Goal: Entertainment & Leisure: Consume media (video, audio)

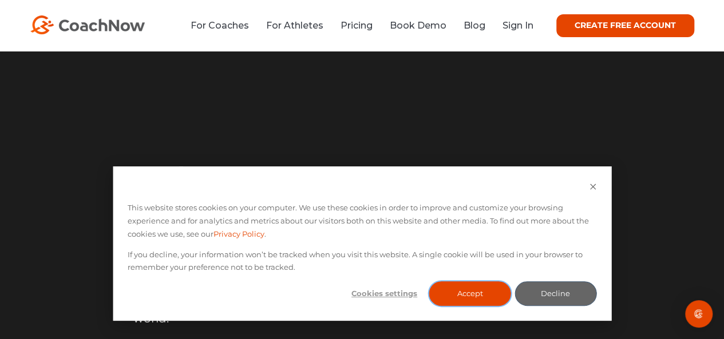
click at [449, 290] on button "Accept" at bounding box center [470, 293] width 82 height 25
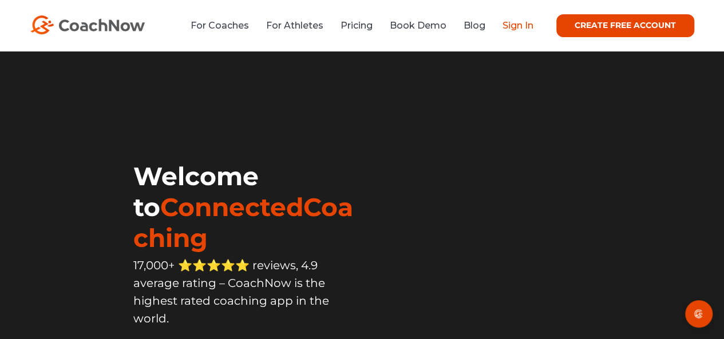
click at [449, 27] on link "Sign In" at bounding box center [517, 25] width 31 height 11
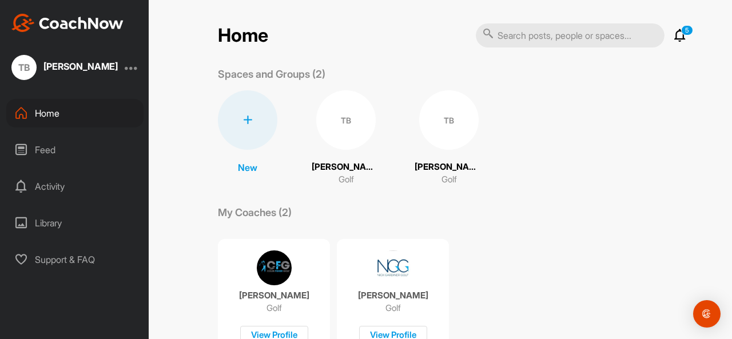
click at [334, 123] on div "TB" at bounding box center [345, 119] width 59 height 59
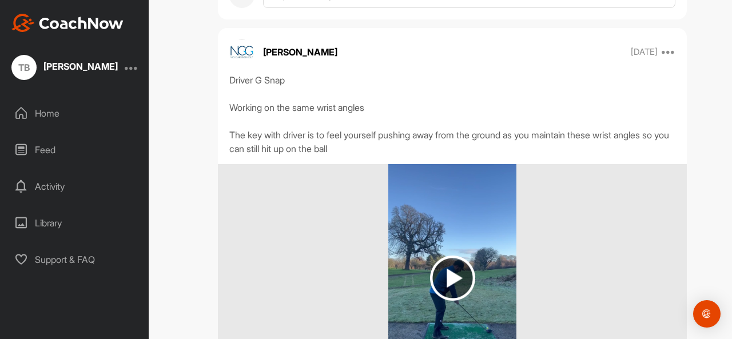
scroll to position [1087, 0]
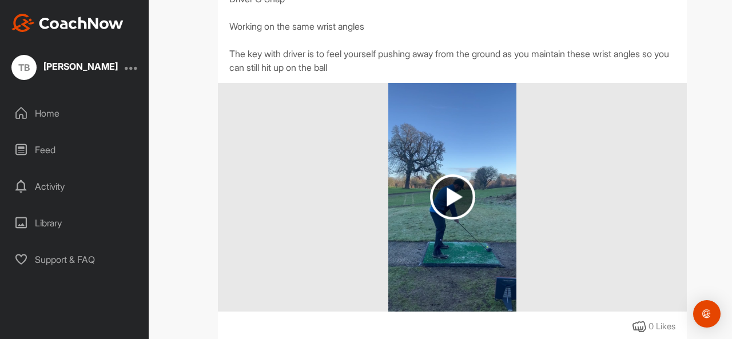
click at [464, 194] on img at bounding box center [452, 196] width 45 height 45
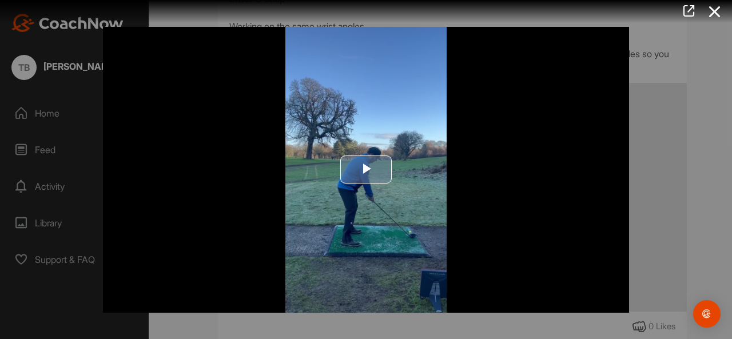
click at [366, 170] on span "Video Player" at bounding box center [366, 170] width 0 height 0
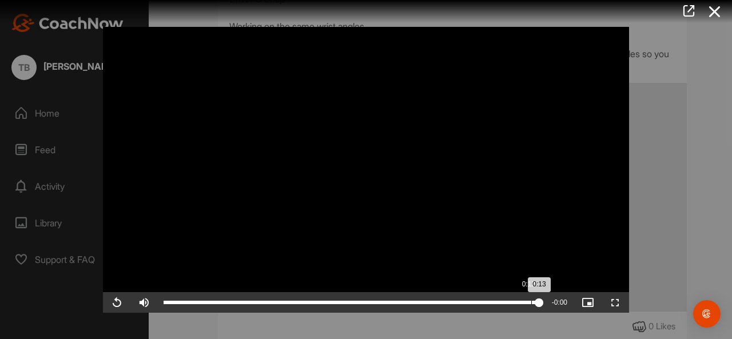
click at [531, 303] on div "Loaded : 100.00% 0:12 0:13" at bounding box center [352, 302] width 376 height 3
click at [531, 303] on div "0:12" at bounding box center [348, 302] width 368 height 3
drag, startPoint x: 531, startPoint y: 303, endPoint x: 421, endPoint y: 304, distance: 109.8
click at [421, 304] on div "0:08" at bounding box center [292, 302] width 257 height 3
click at [418, 304] on div "0:08" at bounding box center [291, 302] width 255 height 3
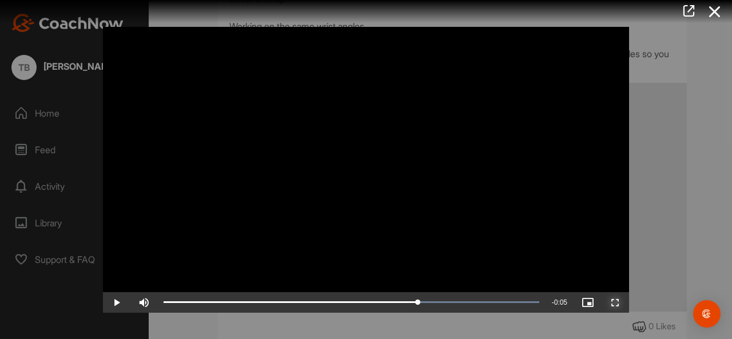
click at [614, 303] on span "Video Player" at bounding box center [615, 303] width 27 height 0
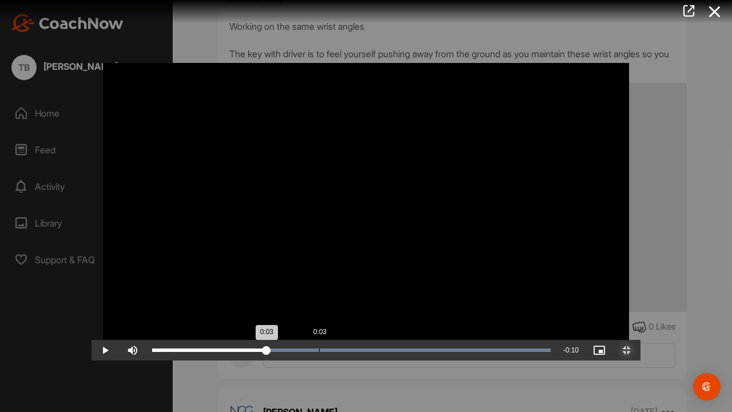
drag, startPoint x: 455, startPoint y: 401, endPoint x: 228, endPoint y: 397, distance: 227.1
click at [228, 339] on div "0:03" at bounding box center [209, 349] width 114 height 3
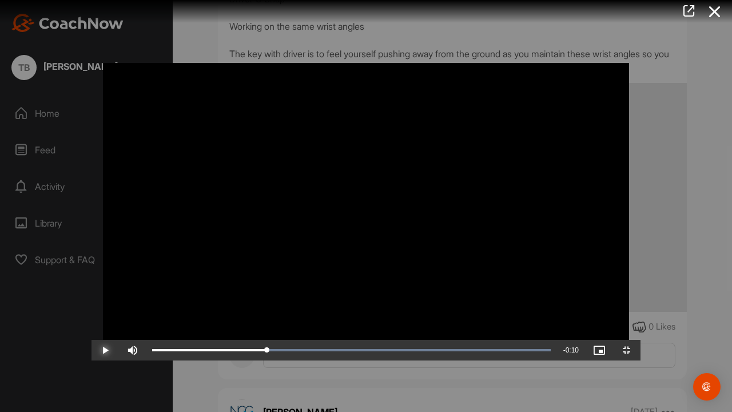
click at [92, 339] on span "Video Player" at bounding box center [105, 350] width 27 height 0
click at [641, 339] on span "Video Player" at bounding box center [626, 350] width 27 height 0
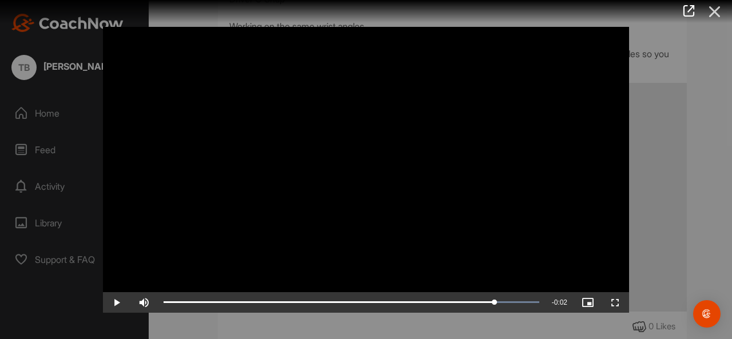
click at [712, 5] on icon at bounding box center [715, 11] width 26 height 21
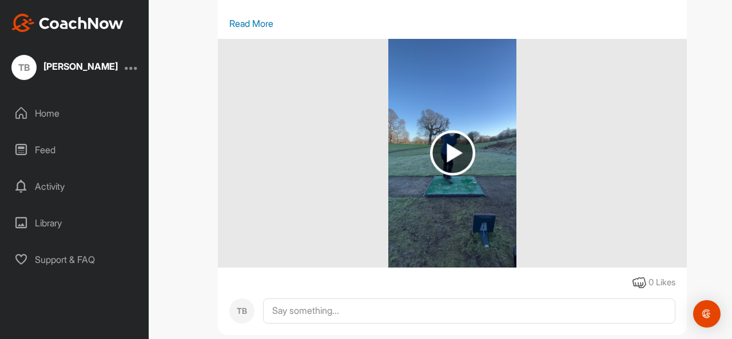
scroll to position [1659, 0]
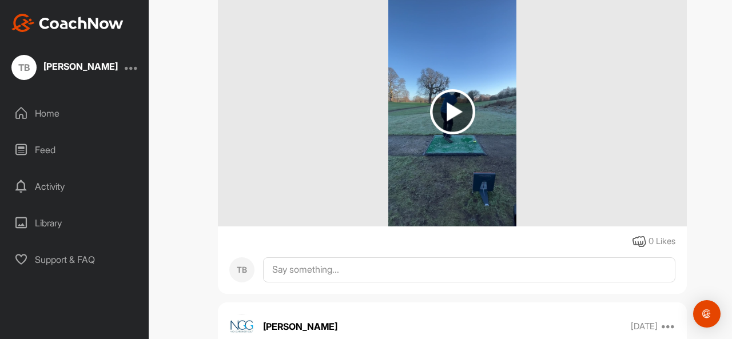
click at [448, 118] on img at bounding box center [452, 111] width 45 height 45
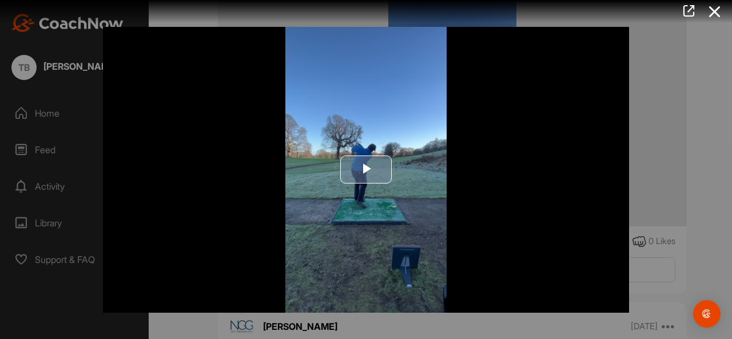
click at [366, 170] on span "Video Player" at bounding box center [366, 170] width 0 height 0
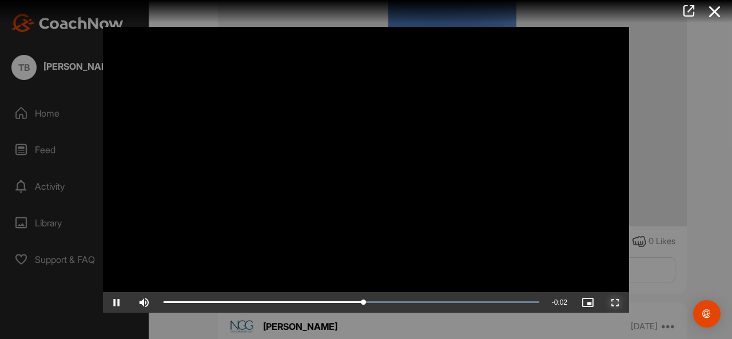
click at [616, 303] on span "Video Player" at bounding box center [615, 303] width 27 height 0
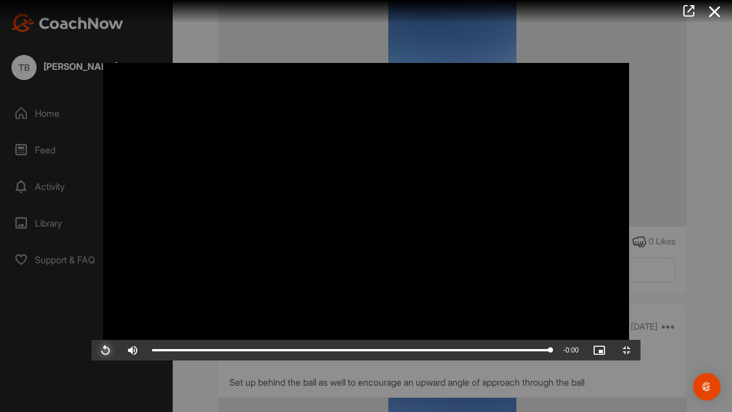
click at [92, 339] on span "Video Player" at bounding box center [105, 350] width 27 height 0
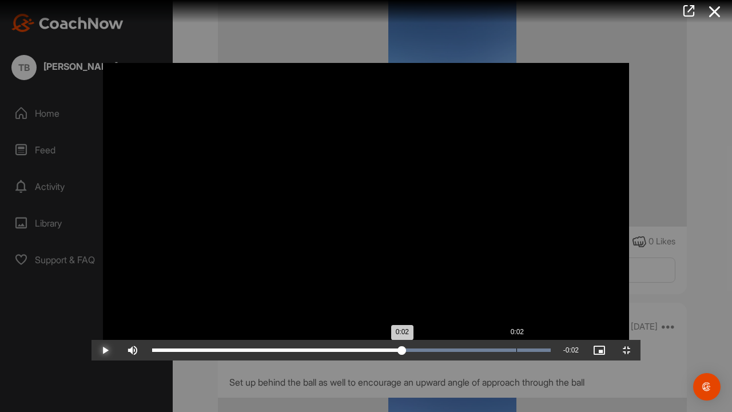
click at [425, 339] on div "Loaded : 100.00% 0:02 0:02" at bounding box center [351, 349] width 399 height 3
click at [424, 339] on div "0:02" at bounding box center [294, 349] width 285 height 3
click at [146, 339] on div "Loaded : 100.00% 0:00 0:04" at bounding box center [351, 350] width 410 height 21
drag, startPoint x: 84, startPoint y: 400, endPoint x: 241, endPoint y: 404, distance: 157.9
click at [241, 339] on div "0:01" at bounding box center [214, 349] width 124 height 3
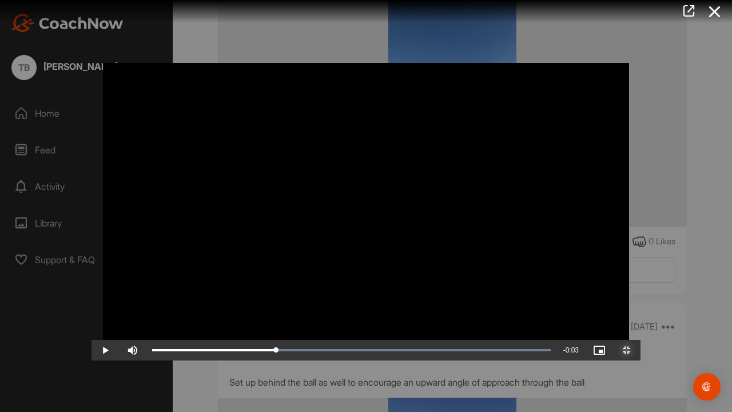
click at [641, 339] on span "Video Player" at bounding box center [626, 350] width 27 height 0
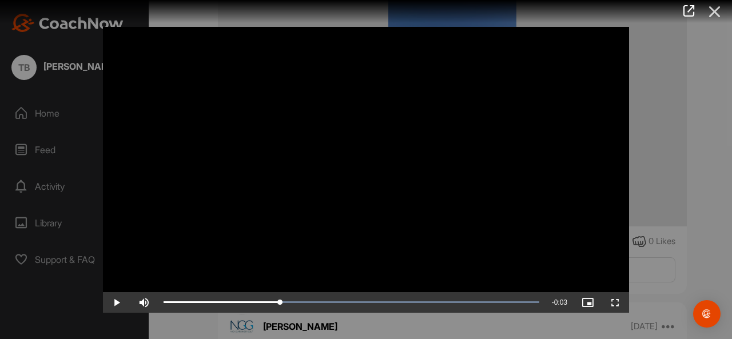
click at [721, 9] on icon at bounding box center [715, 11] width 26 height 21
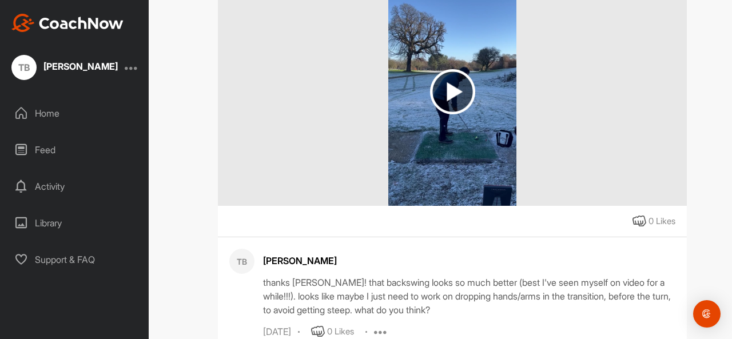
scroll to position [2974, 0]
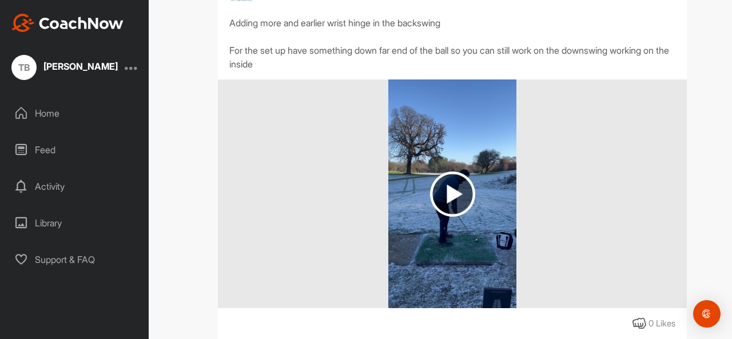
click at [448, 174] on img at bounding box center [452, 194] width 45 height 45
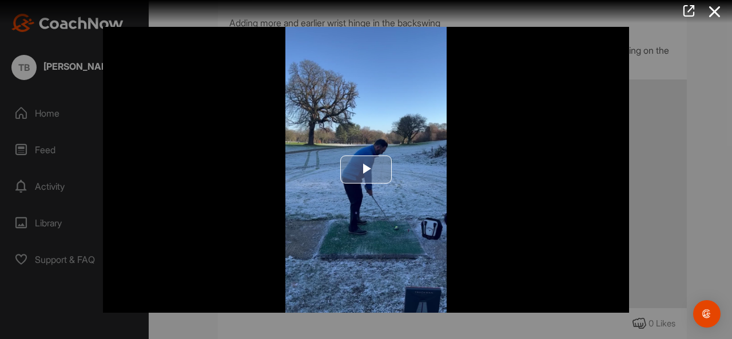
click at [366, 170] on span "Video Player" at bounding box center [366, 170] width 0 height 0
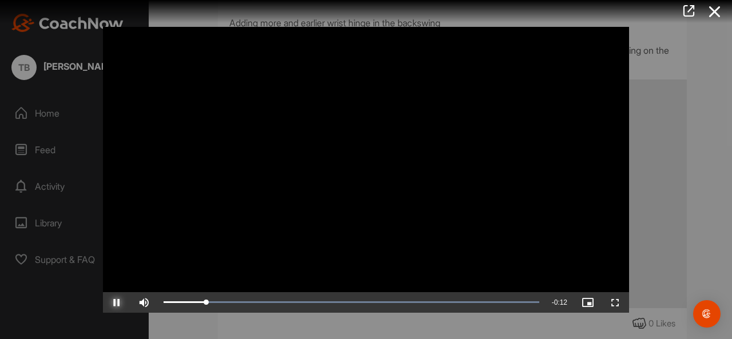
click at [121, 303] on span "Video Player" at bounding box center [116, 303] width 27 height 0
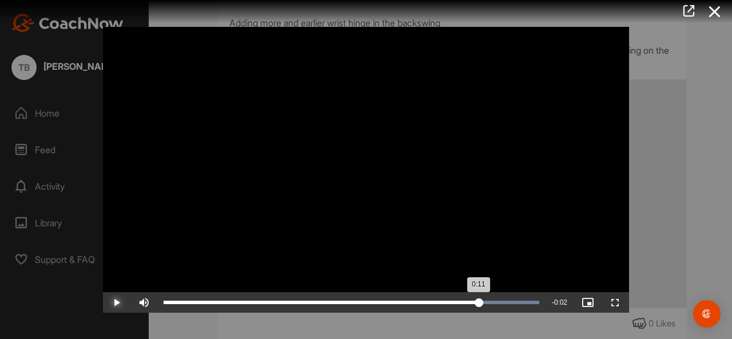
drag, startPoint x: 212, startPoint y: 302, endPoint x: 479, endPoint y: 303, distance: 267.1
click at [479, 303] on div "0:11" at bounding box center [322, 302] width 316 height 3
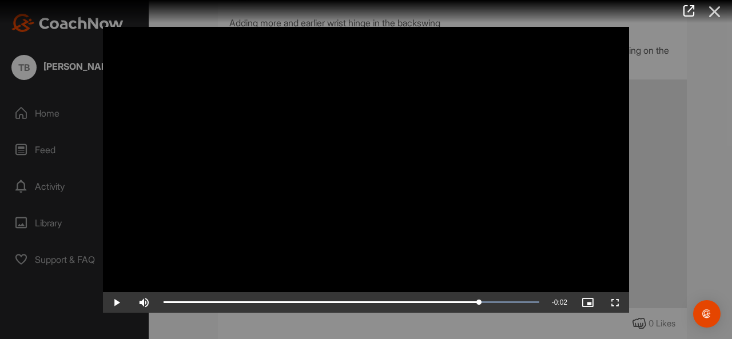
click at [713, 8] on icon at bounding box center [715, 11] width 26 height 21
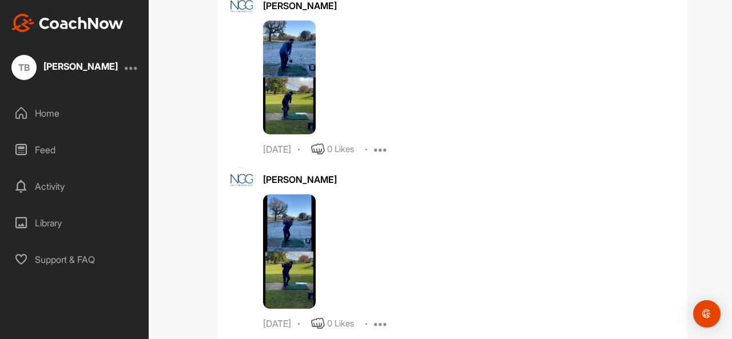
scroll to position [2402, 0]
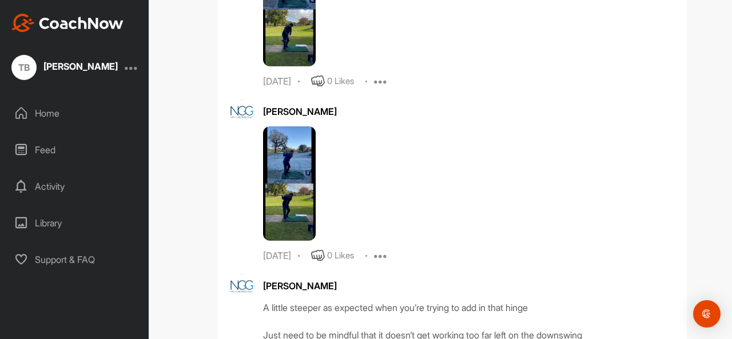
click at [293, 180] on img at bounding box center [289, 183] width 53 height 114
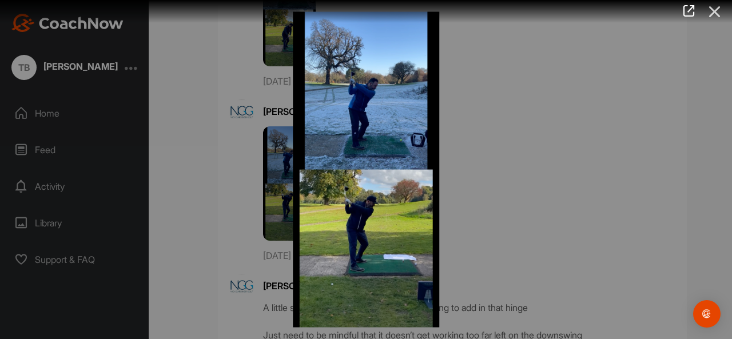
click at [717, 15] on icon at bounding box center [715, 11] width 26 height 21
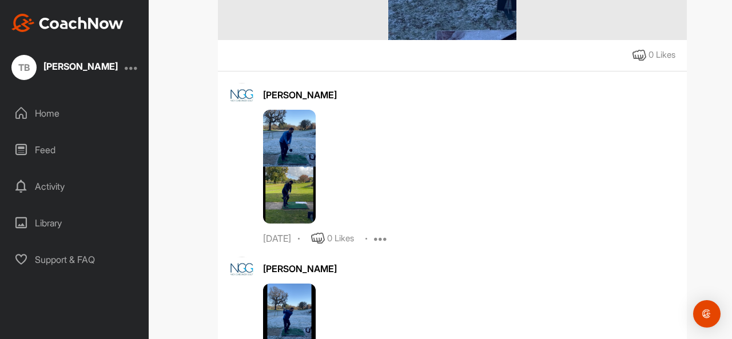
scroll to position [2231, 0]
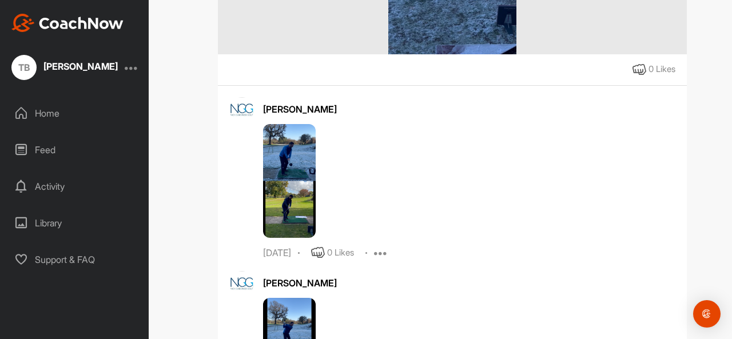
click at [302, 159] on img at bounding box center [289, 181] width 53 height 114
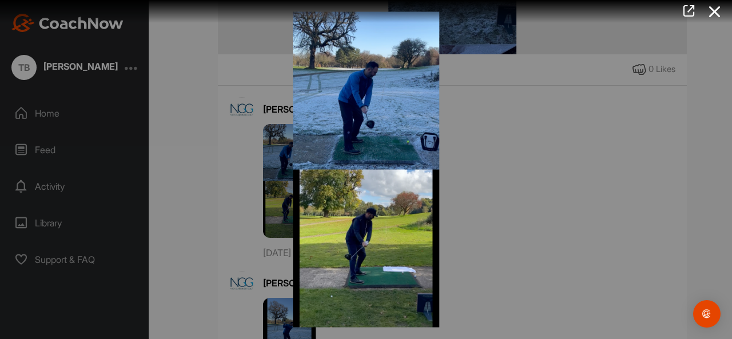
click at [501, 185] on div at bounding box center [366, 169] width 732 height 339
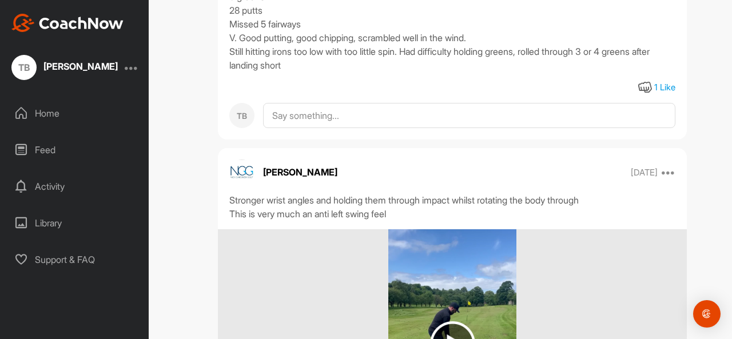
scroll to position [5434, 0]
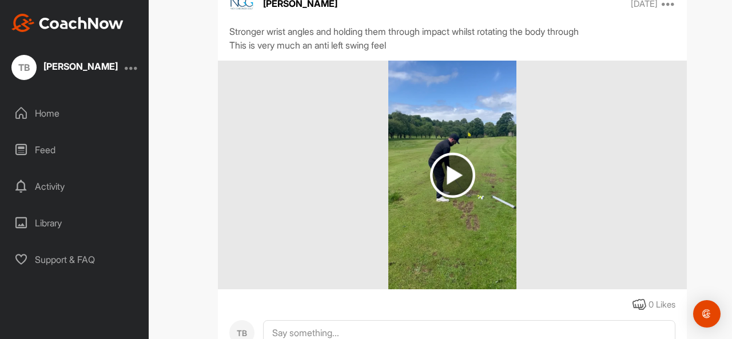
click at [449, 180] on img at bounding box center [452, 175] width 45 height 45
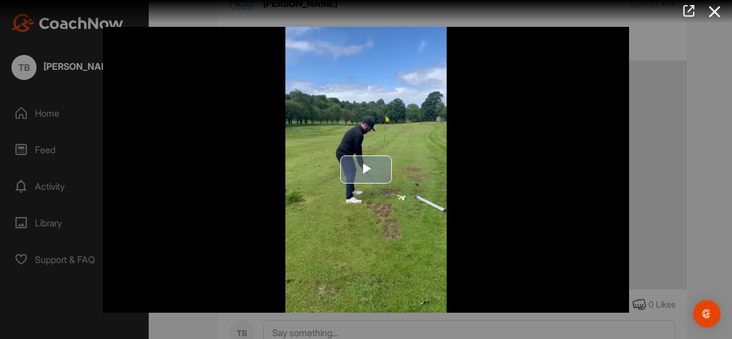
click at [366, 170] on span "Video Player" at bounding box center [366, 170] width 0 height 0
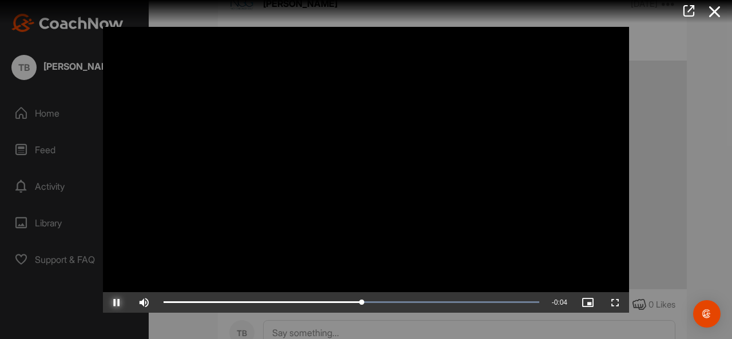
click at [114, 303] on span "Video Player" at bounding box center [116, 303] width 27 height 0
drag, startPoint x: 375, startPoint y: 303, endPoint x: 490, endPoint y: 313, distance: 114.8
click at [490, 313] on div "Video Player is loading. Play Video Play Skip Backward Skip Forward Mute Curren…" at bounding box center [366, 169] width 549 height 309
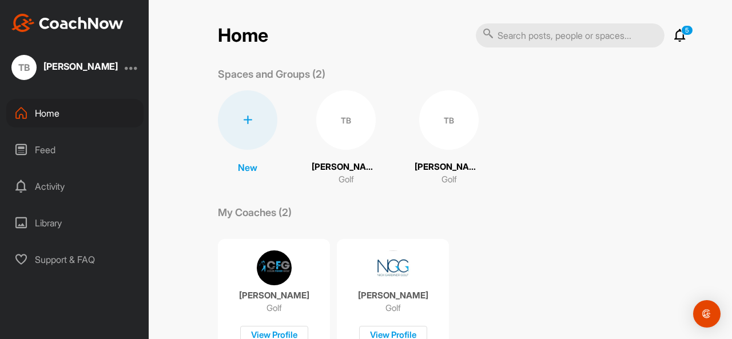
click at [680, 35] on icon at bounding box center [680, 36] width 14 height 14
